Goal: Task Accomplishment & Management: Use online tool/utility

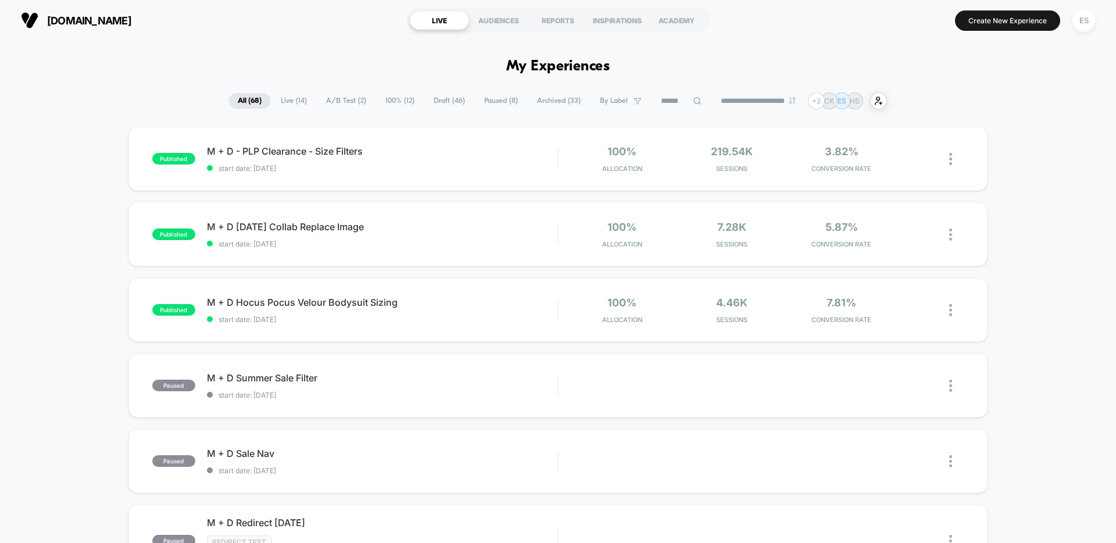
click at [335, 99] on span "A/B Test ( 2 )" at bounding box center [346, 101] width 58 height 16
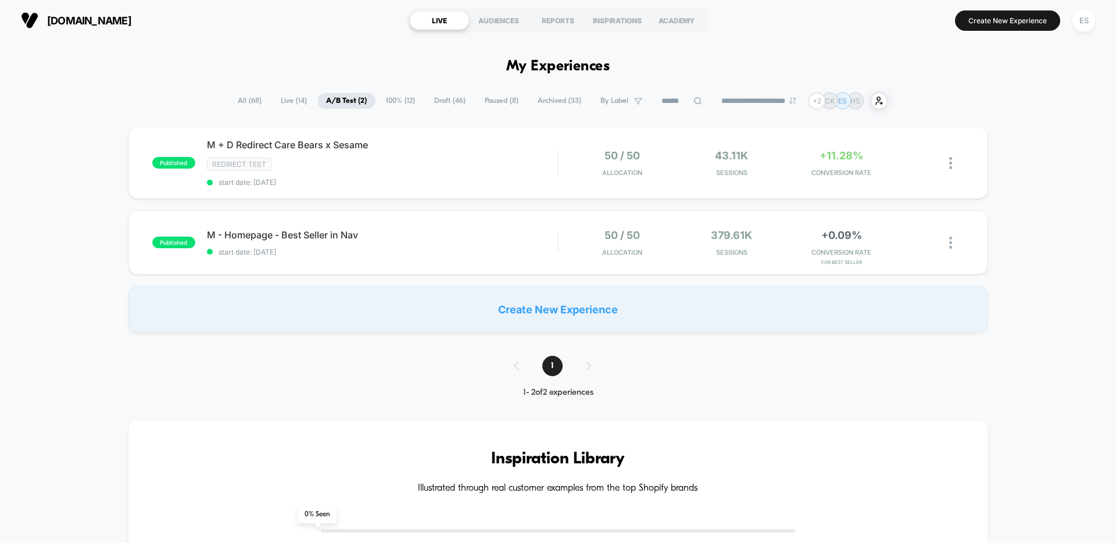
click at [398, 103] on span "100% ( 12 )" at bounding box center [400, 101] width 46 height 16
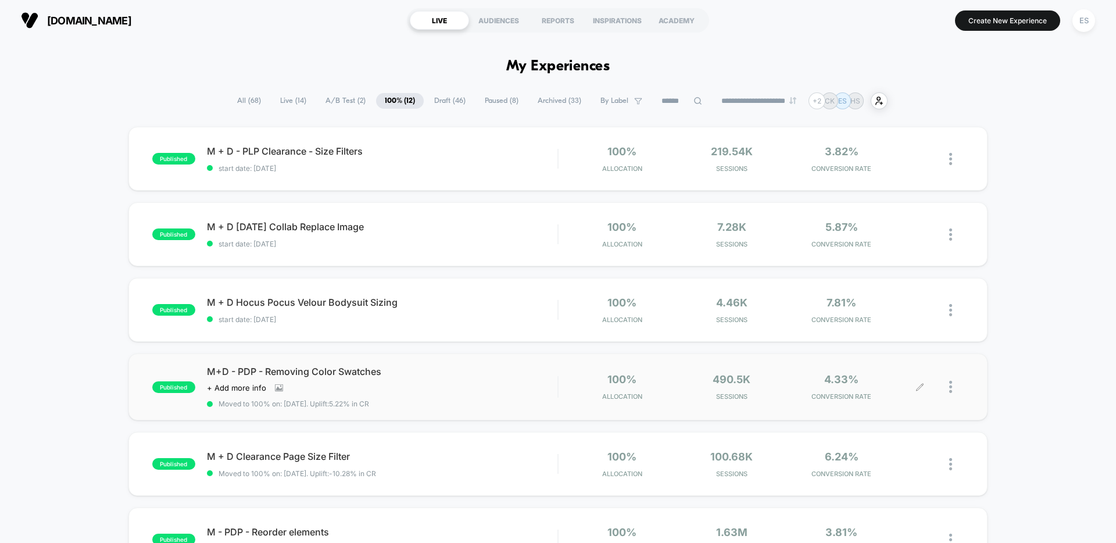
click at [953, 388] on div at bounding box center [956, 386] width 15 height 27
click at [875, 319] on div "Edit" at bounding box center [891, 320] width 105 height 26
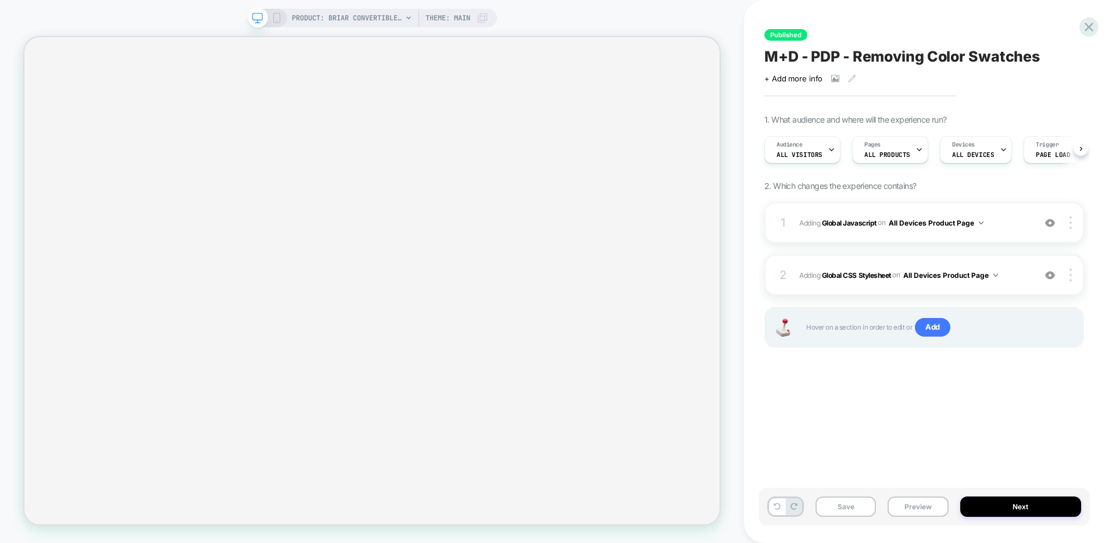
scroll to position [0, 1]
click at [985, 223] on span "Adding Global Javascript on All Devices Product Page" at bounding box center [914, 223] width 230 height 15
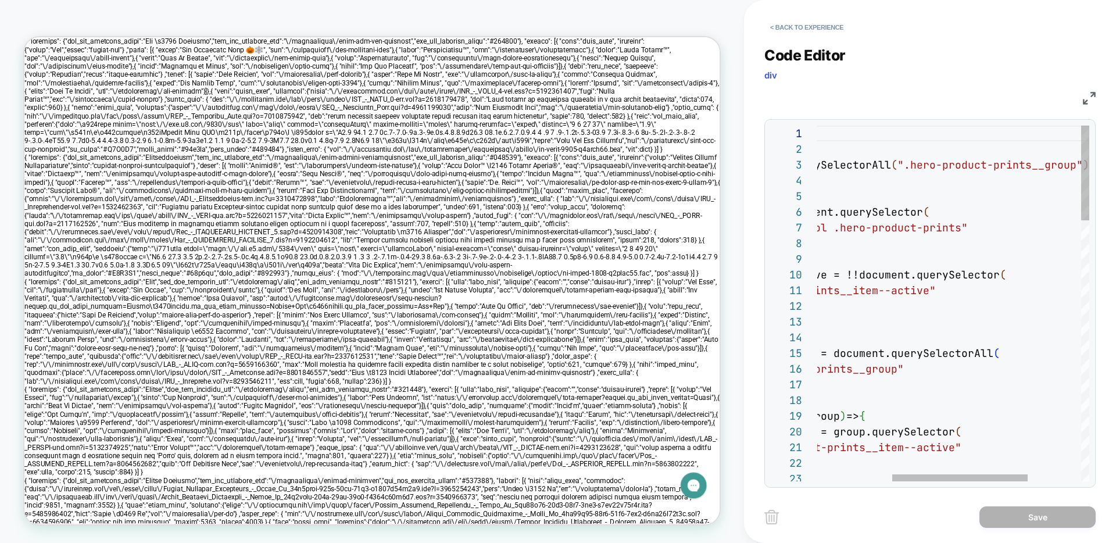
scroll to position [0, 0]
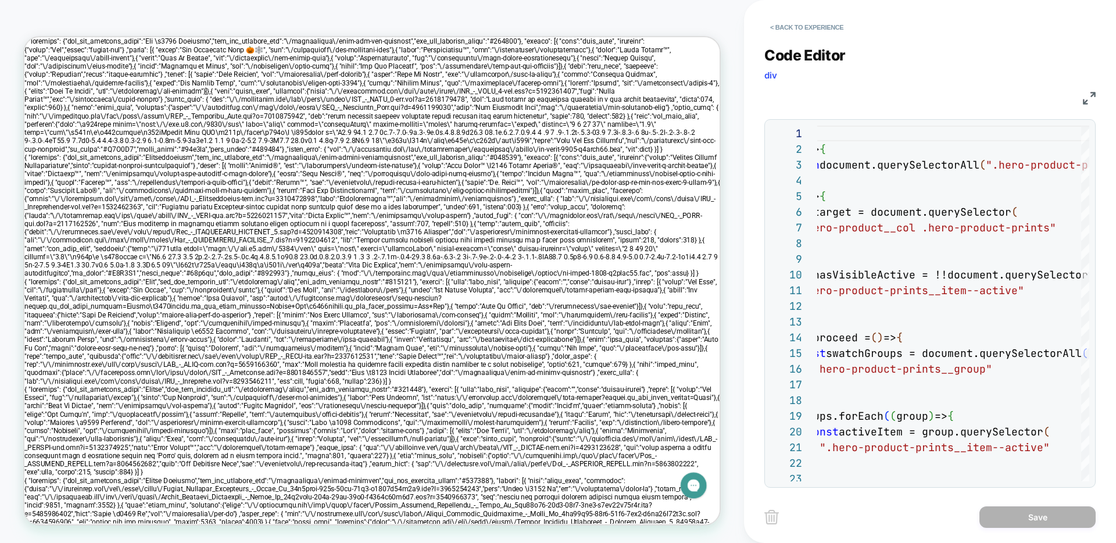
click at [796, 95] on div "JS" at bounding box center [792, 98] width 53 height 14
click at [735, 174] on div "PRODUCT: Briar Convertible One Piece PRODUCT: Briar Convertible One Piece Theme…" at bounding box center [372, 272] width 744 height 520
click at [786, 24] on button "< Back to experience" at bounding box center [806, 27] width 85 height 19
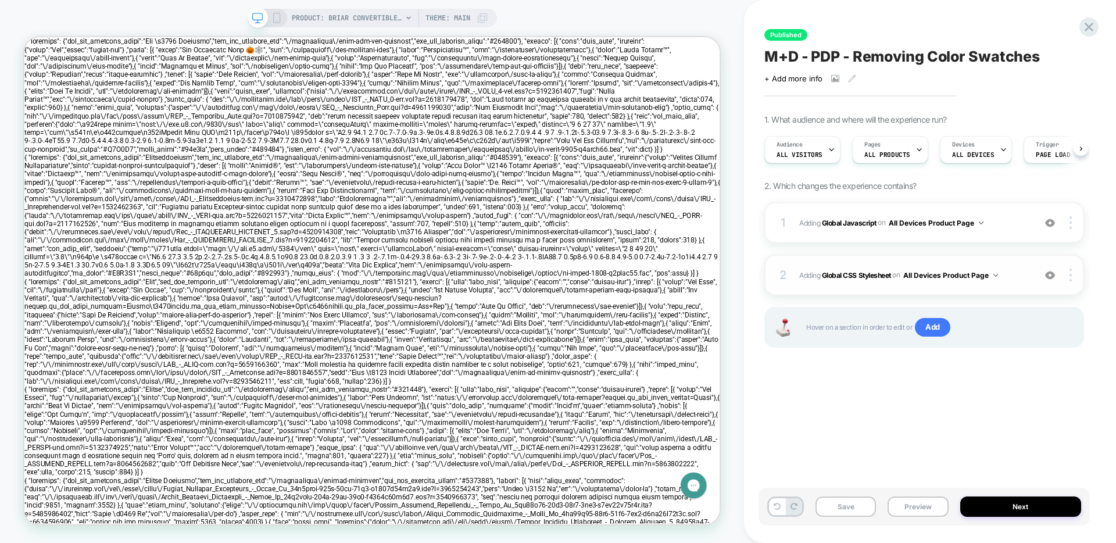
scroll to position [0, 1]
click at [1001, 276] on span "Adding Global CSS Stylesheet on All Devices Product Page" at bounding box center [914, 275] width 230 height 15
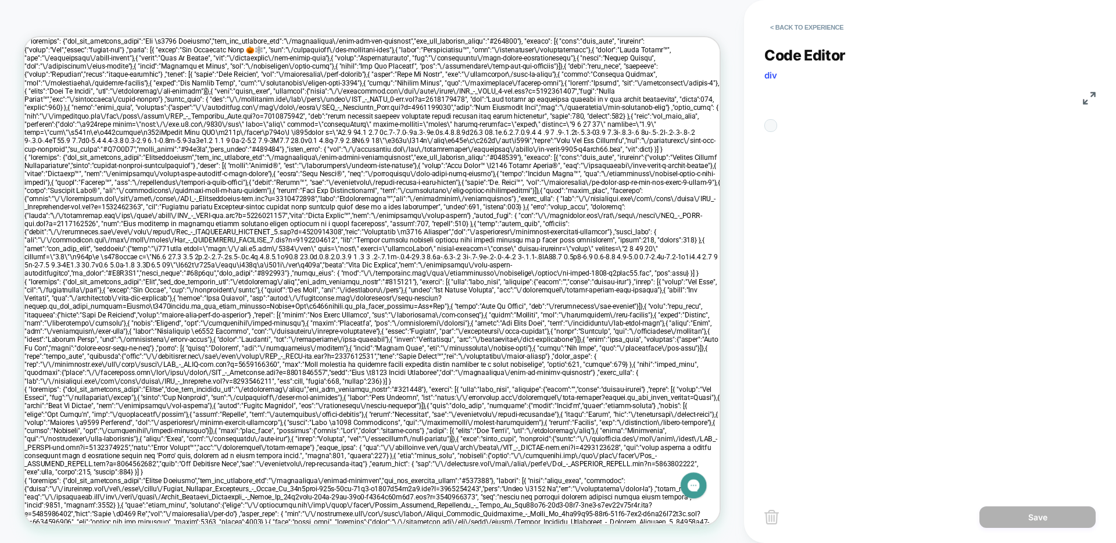
scroll to position [47, 0]
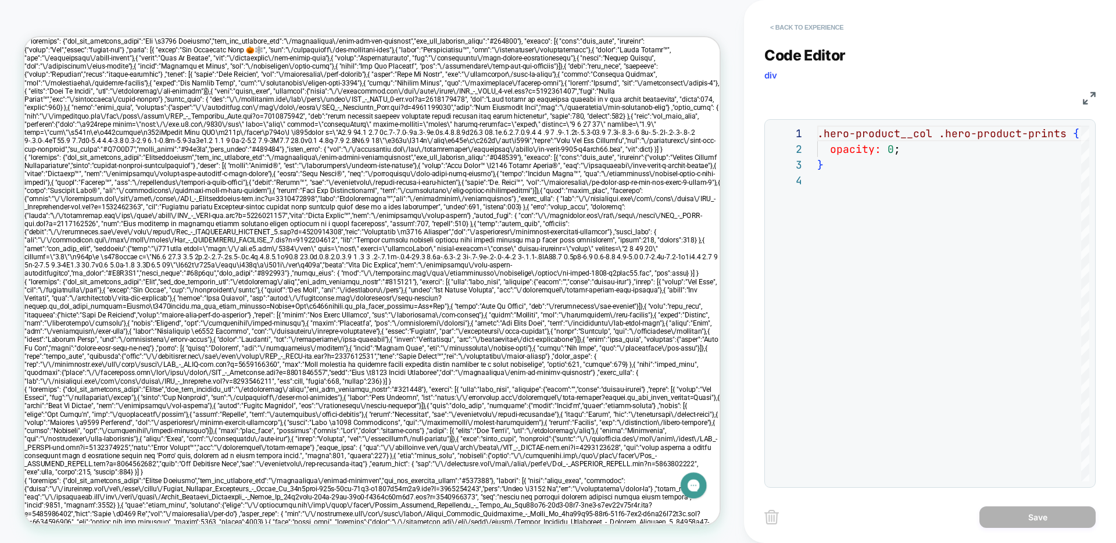
click at [786, 30] on button "< Back to experience" at bounding box center [806, 27] width 85 height 19
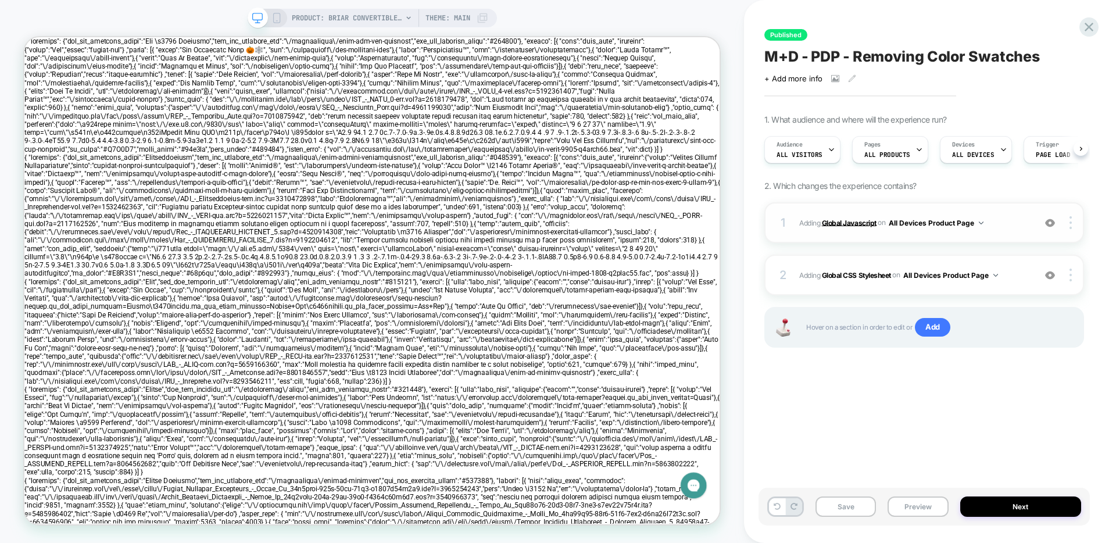
scroll to position [0, 1]
click at [981, 222] on img at bounding box center [981, 222] width 5 height 3
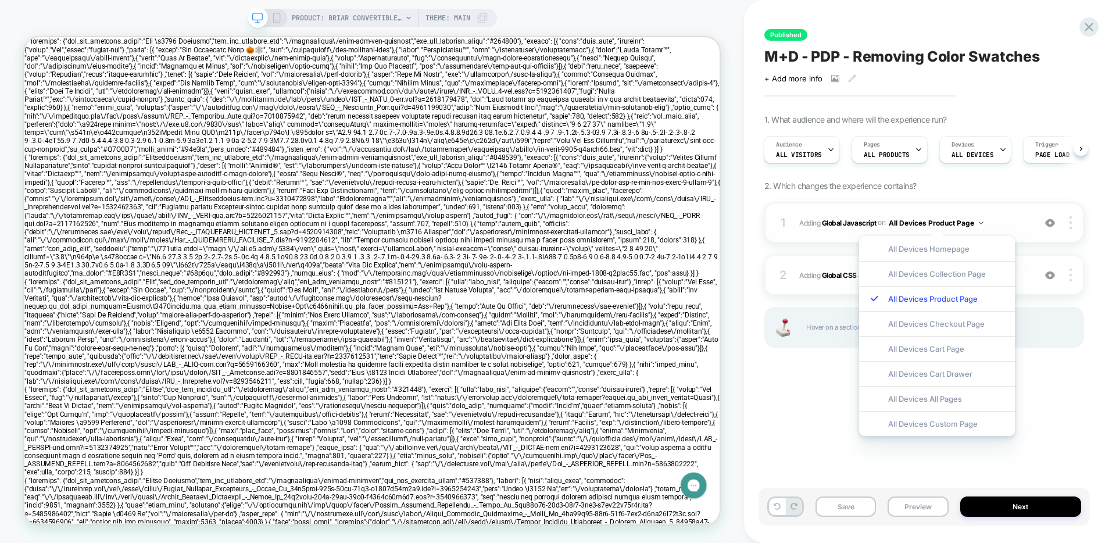
click at [1013, 223] on span "Adding Global Javascript on All Devices Product Page" at bounding box center [914, 223] width 230 height 15
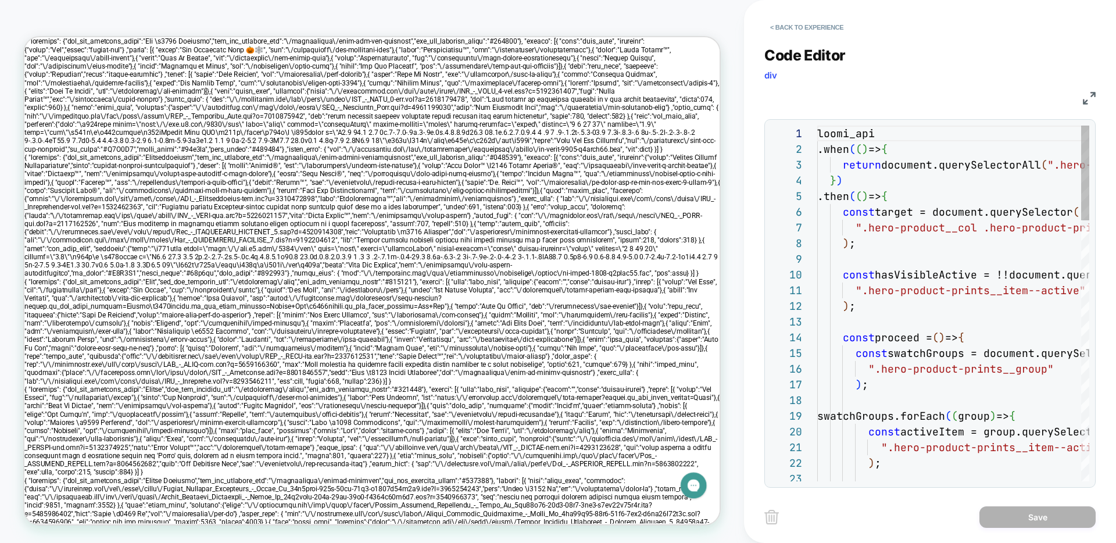
scroll to position [157, 0]
